Goal: Navigation & Orientation: Find specific page/section

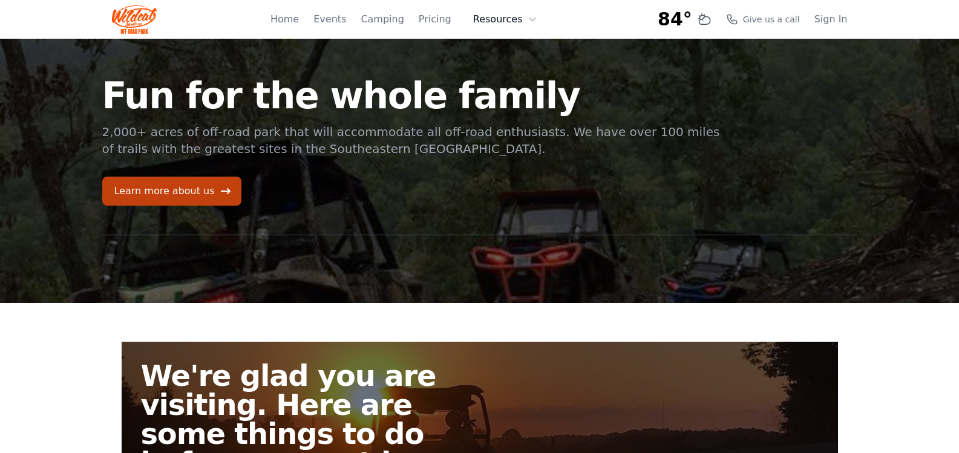
click at [499, 19] on button "Resources" at bounding box center [505, 19] width 79 height 24
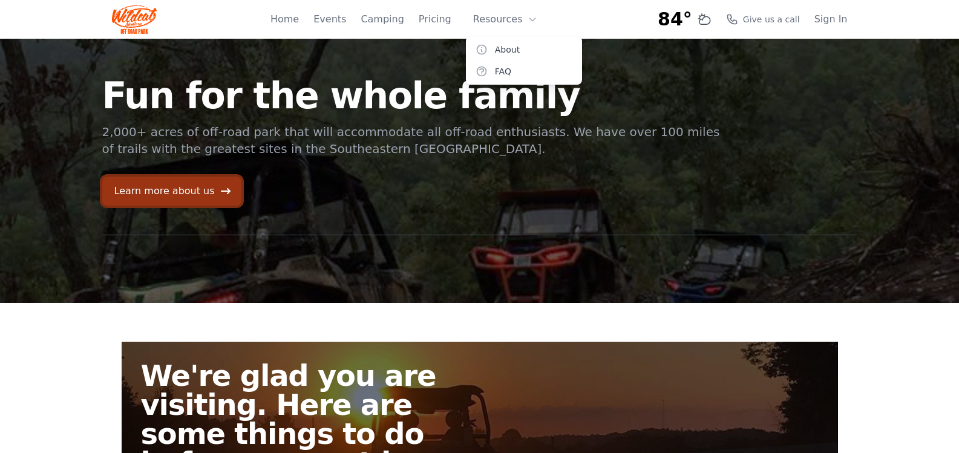
click at [197, 196] on link "Learn more about us" at bounding box center [171, 191] width 139 height 29
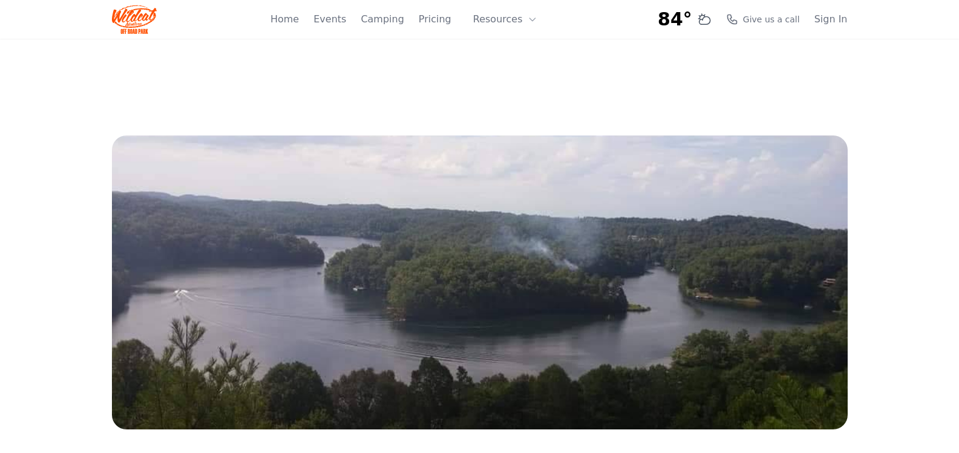
click at [448, 27] on div "Home Events Camping Pricing Resources About FAQ" at bounding box center [407, 19] width 274 height 39
click at [447, 24] on link "Pricing" at bounding box center [435, 19] width 33 height 15
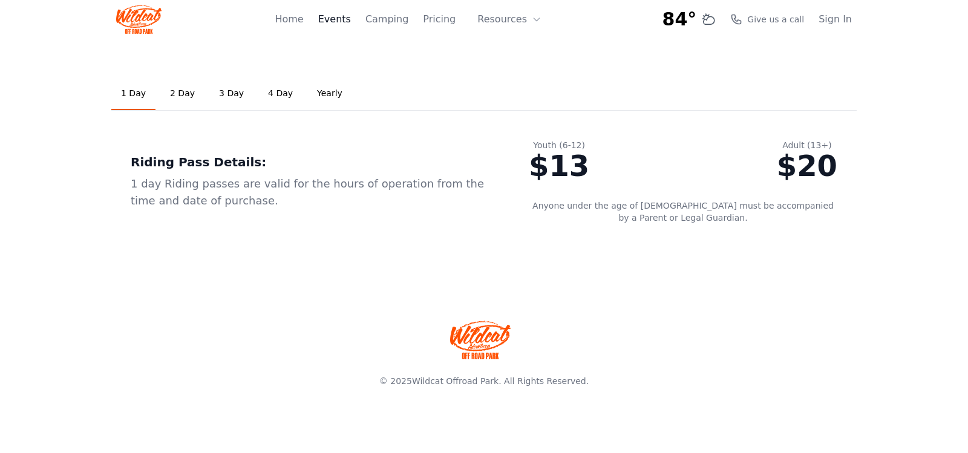
click at [344, 20] on link "Events" at bounding box center [334, 19] width 33 height 15
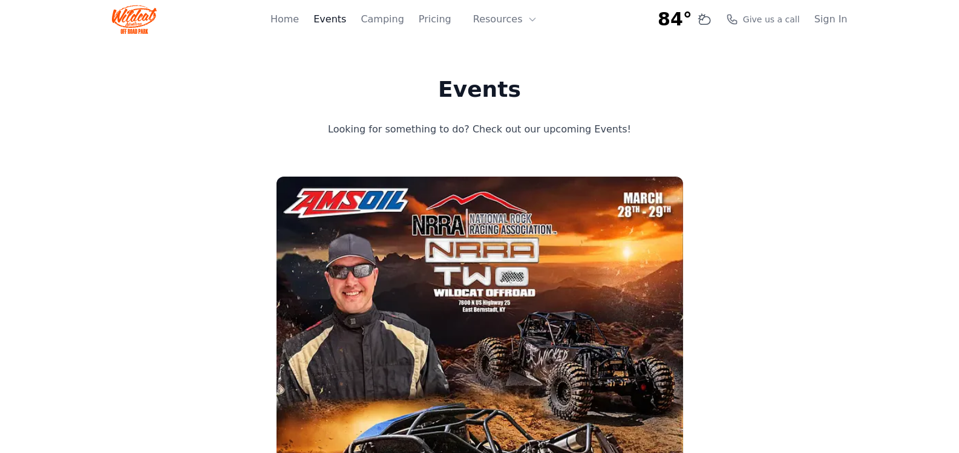
click at [344, 15] on link "Events" at bounding box center [329, 19] width 33 height 15
click at [499, 25] on button "Resources" at bounding box center [531, 19] width 79 height 24
